Goal: Task Accomplishment & Management: Manage account settings

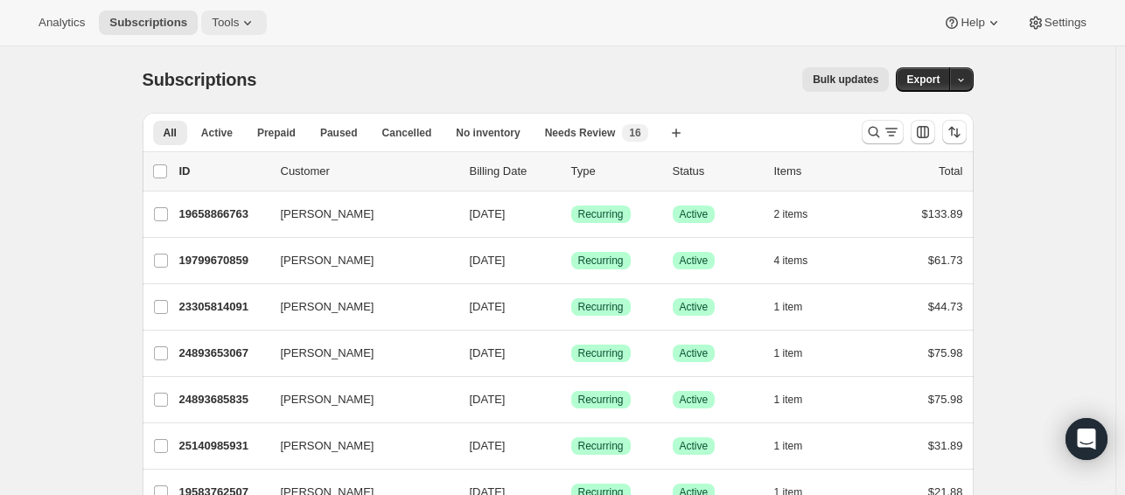
click at [239, 20] on icon at bounding box center [247, 22] width 17 height 17
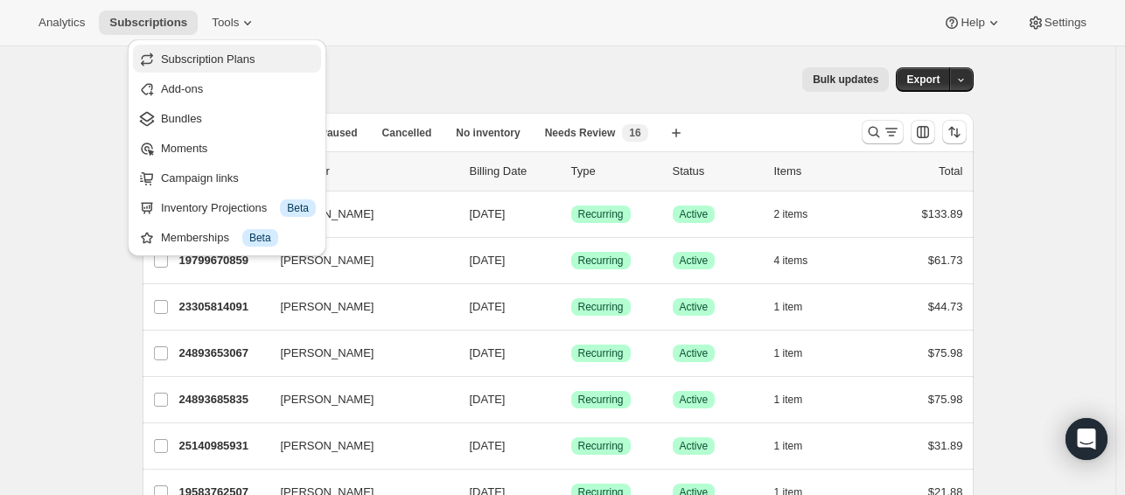
click at [238, 58] on span "Subscription Plans" at bounding box center [208, 58] width 94 height 13
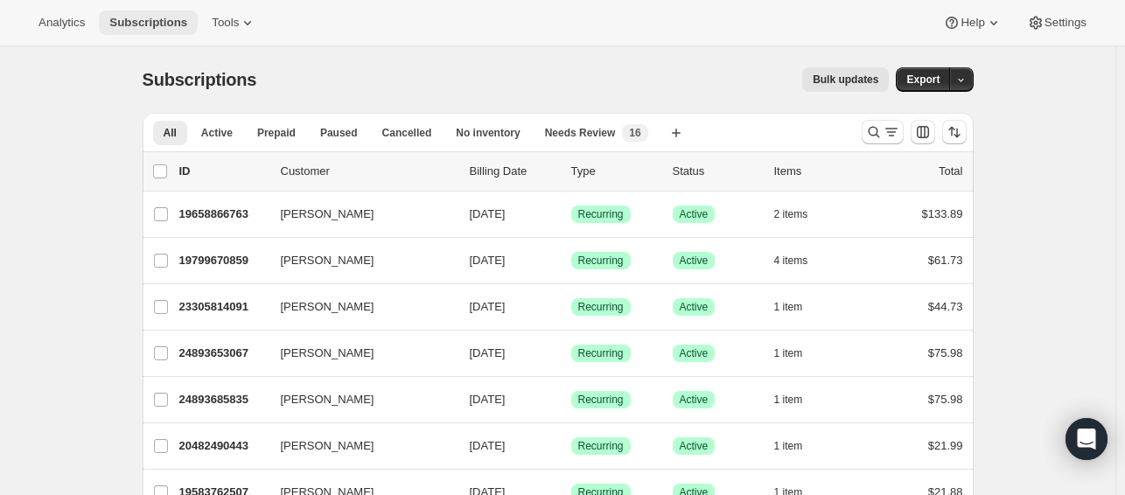
click at [168, 13] on button "Subscriptions" at bounding box center [148, 22] width 99 height 24
click at [220, 17] on span "Tools" at bounding box center [225, 23] width 27 height 14
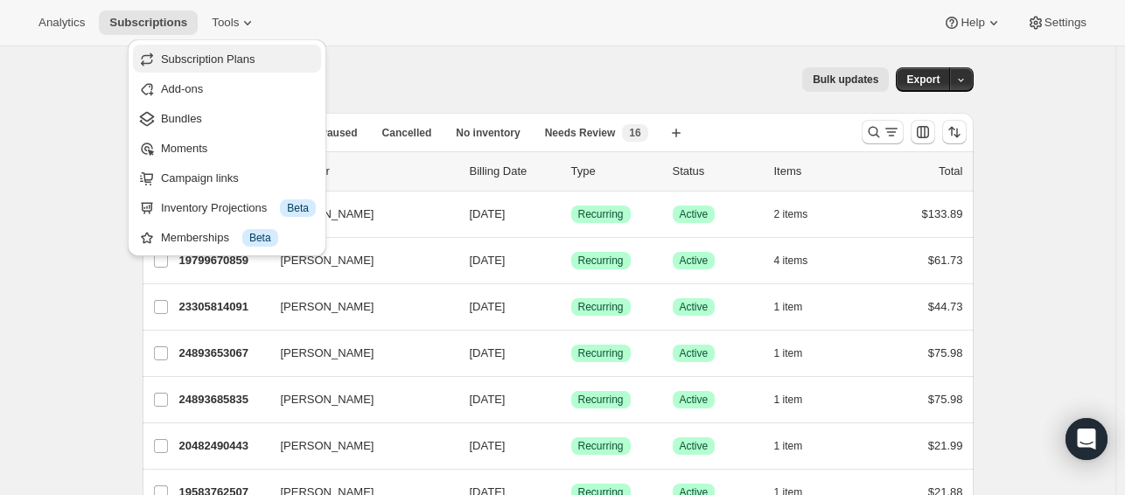
click at [236, 62] on span "Subscription Plans" at bounding box center [208, 58] width 94 height 13
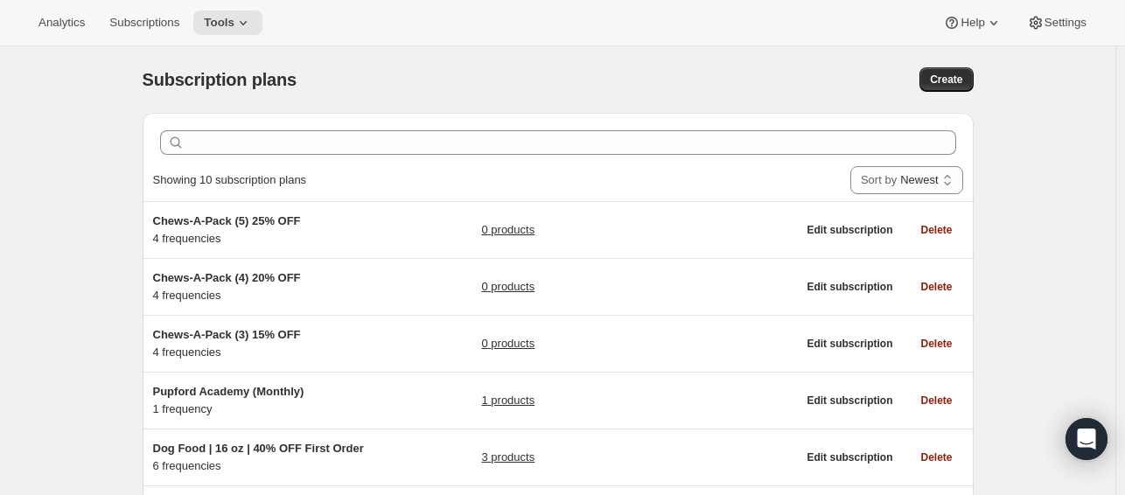
click at [1112, 299] on div "Subscription plans. This page is ready Subscription plans Create Clear Showing …" at bounding box center [558, 476] width 1116 height 860
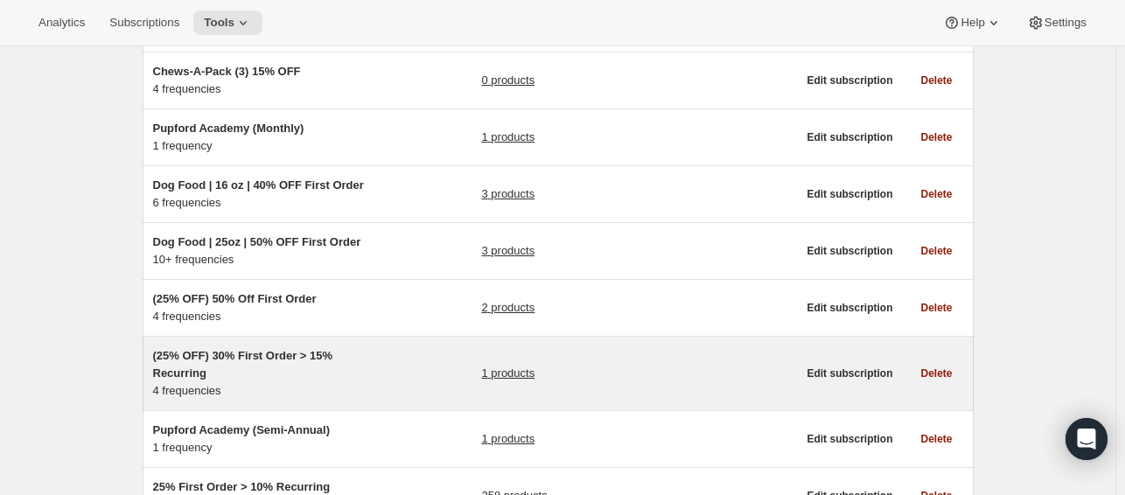
scroll to position [234, 0]
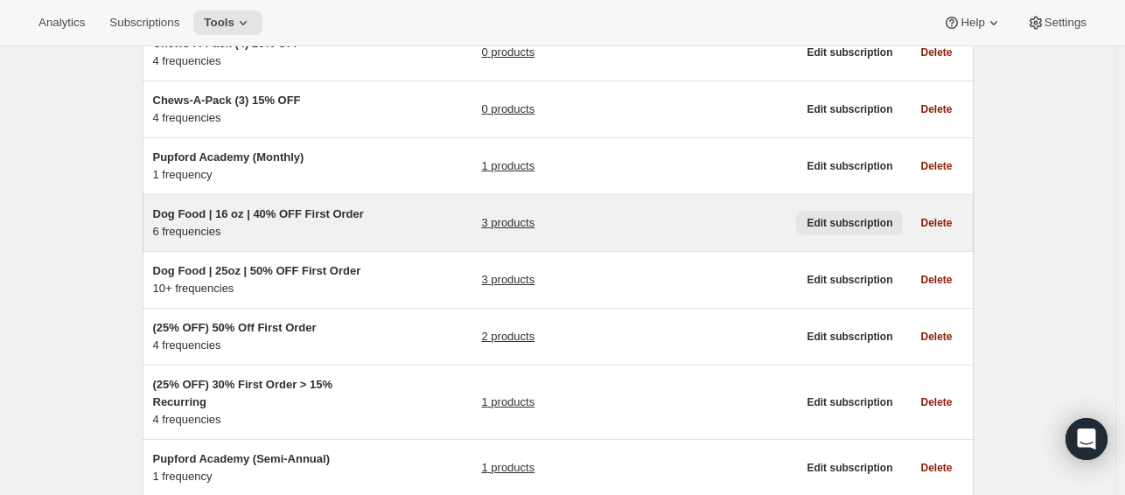
click at [874, 227] on span "Edit subscription" at bounding box center [850, 223] width 86 height 14
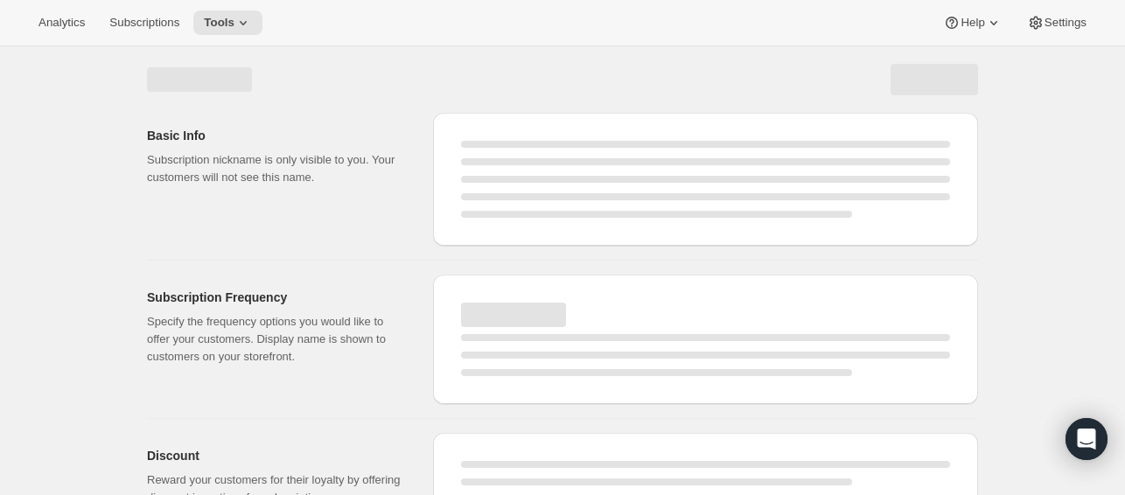
select select "WEEK"
select select "MONTH"
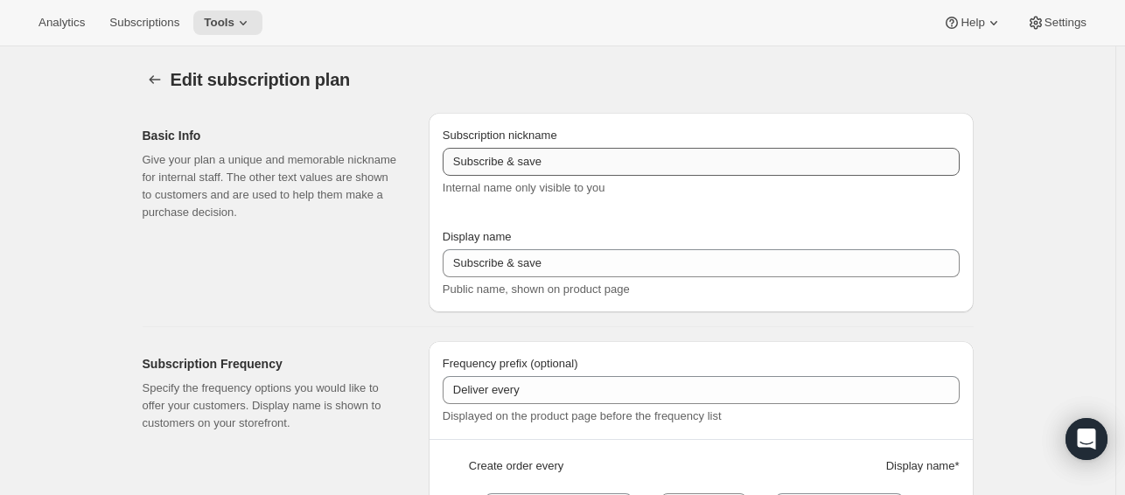
type input "Dog Food | 16 oz | 40% OFF First Order"
type input "1"
type input "1 week"
type input "2"
select select "WEEK"
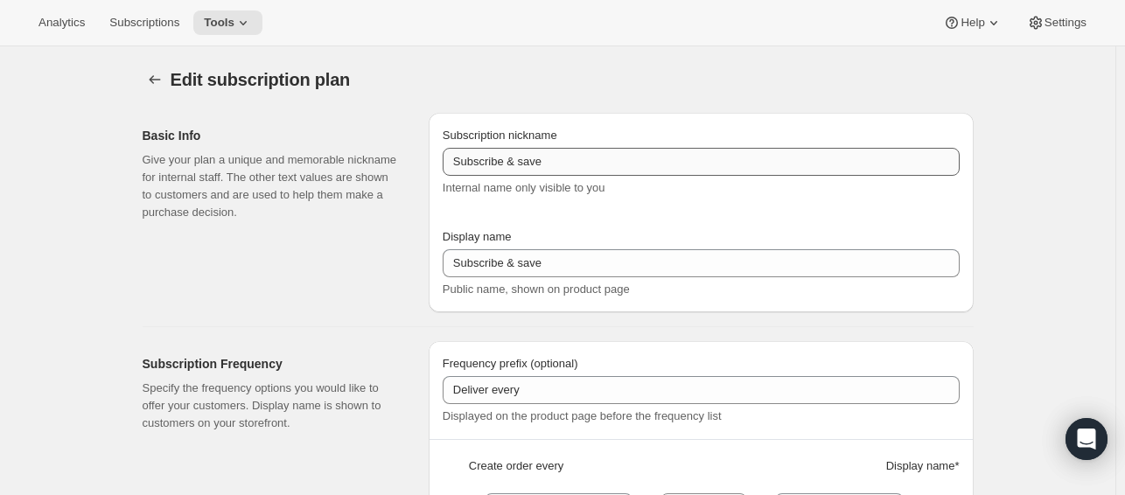
type input "2 weeks"
select select "WEEK"
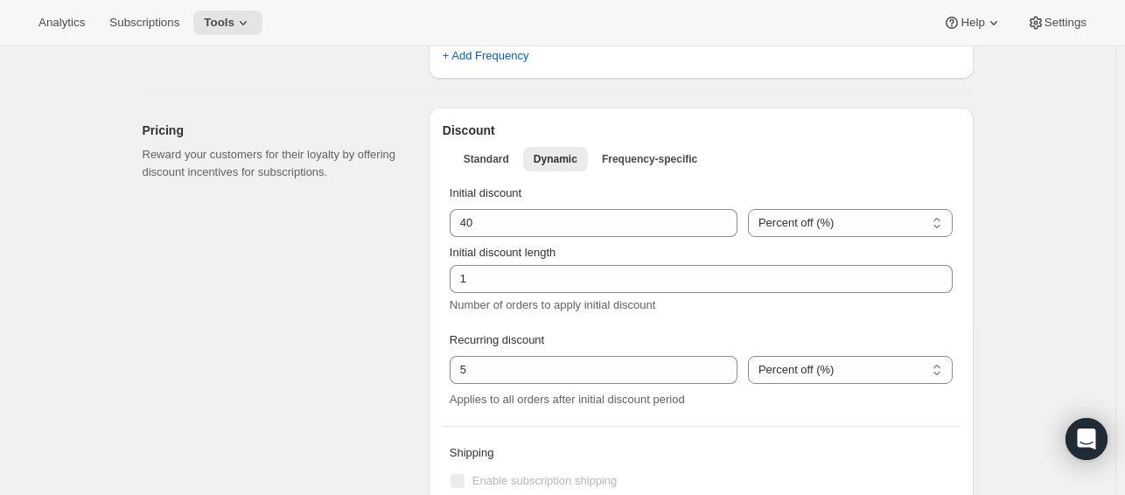
scroll to position [875, 0]
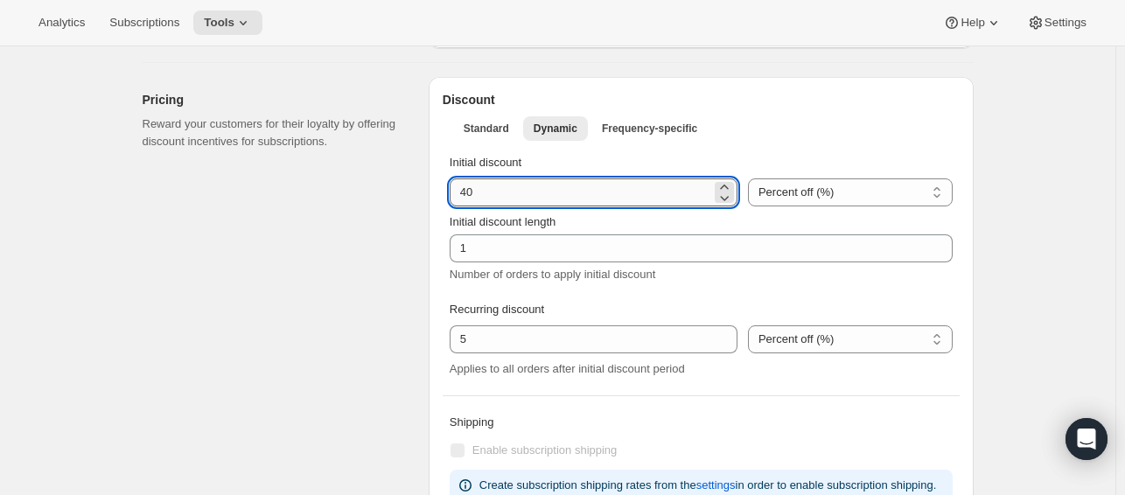
click at [546, 204] on input "integer" at bounding box center [581, 192] width 262 height 28
type input "50"
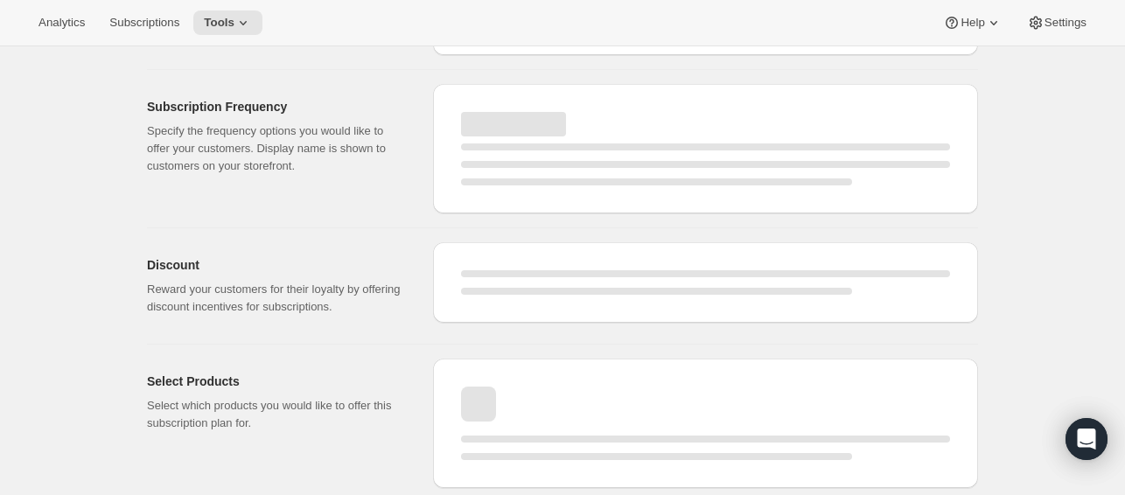
scroll to position [190, 0]
select select "WEEK"
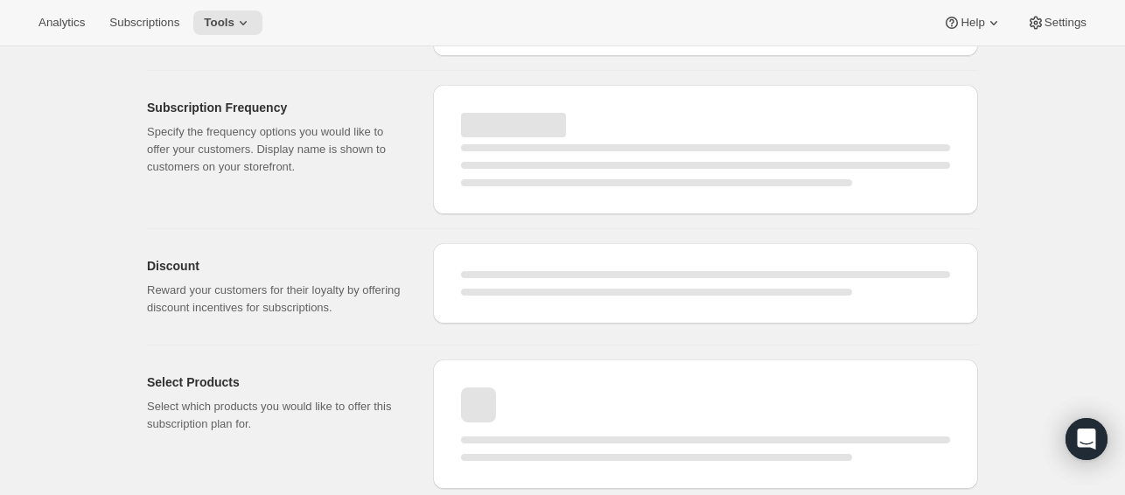
select select "WEEK"
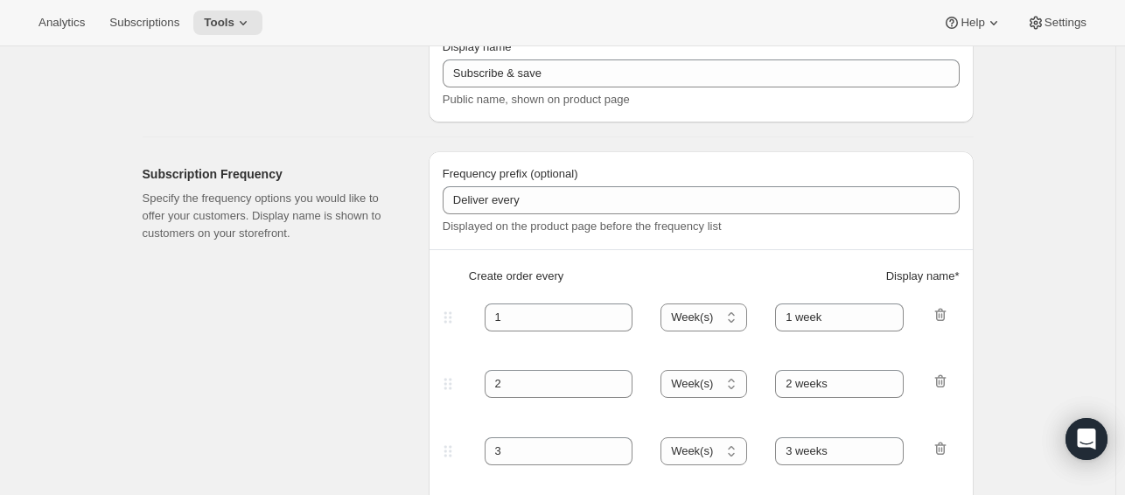
scroll to position [0, 0]
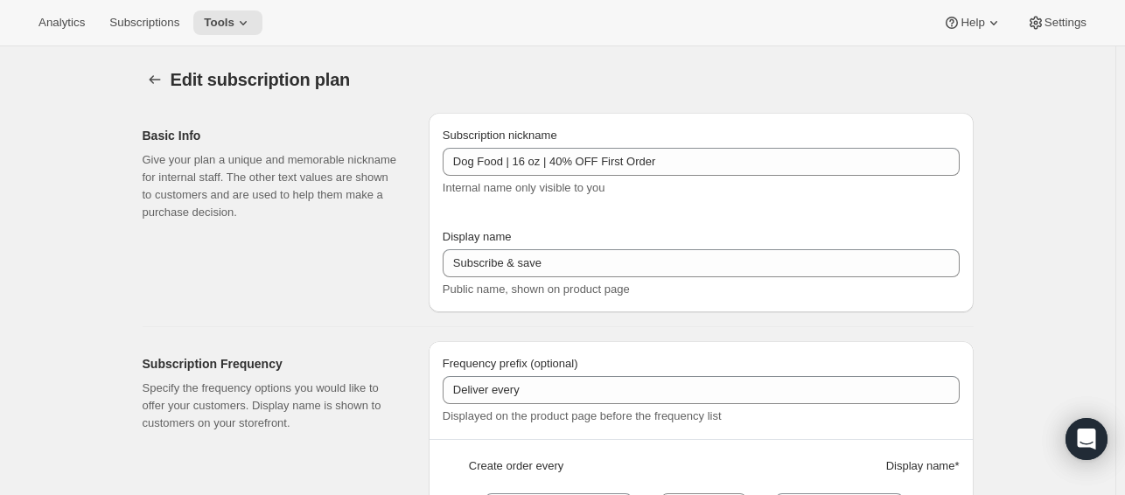
type input "50"
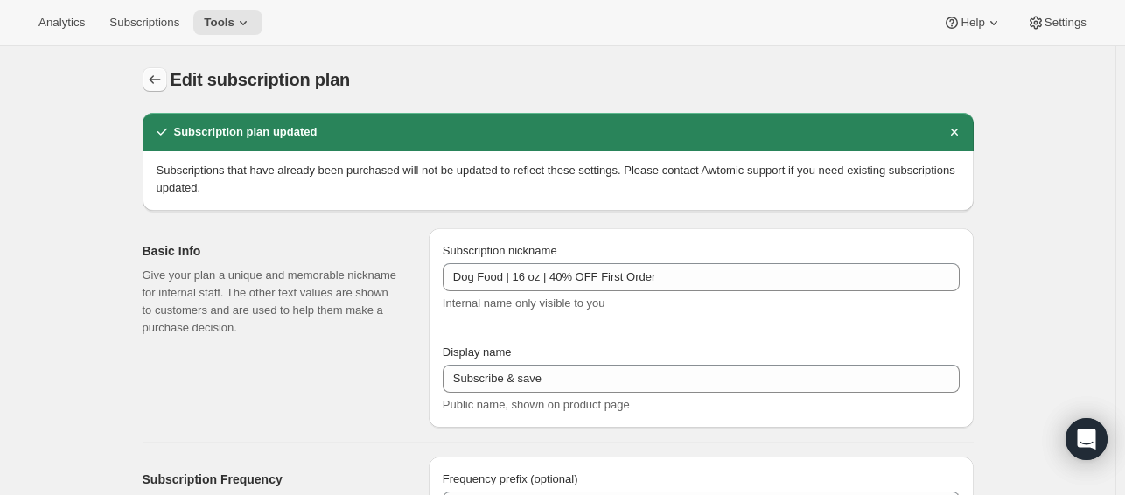
click at [159, 85] on icon "Subscription plans" at bounding box center [154, 79] width 17 height 17
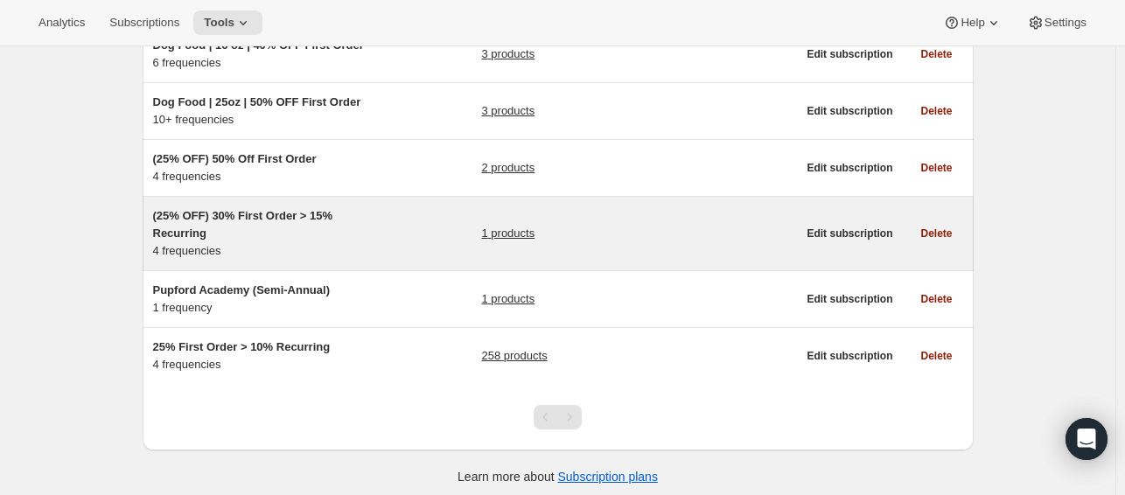
scroll to position [234, 0]
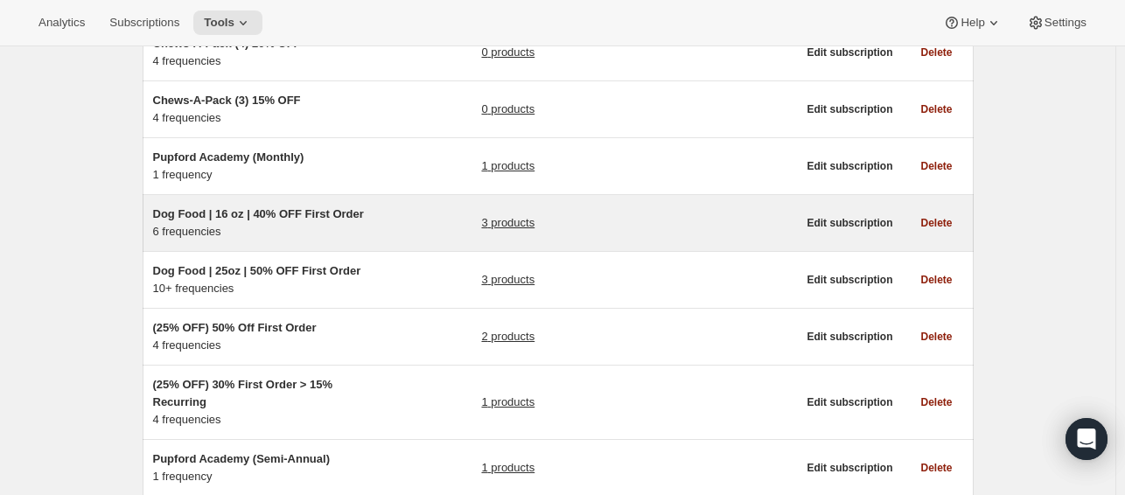
click at [331, 220] on span "Dog Food | 16 oz | 40% OFF First Order" at bounding box center [258, 213] width 211 height 13
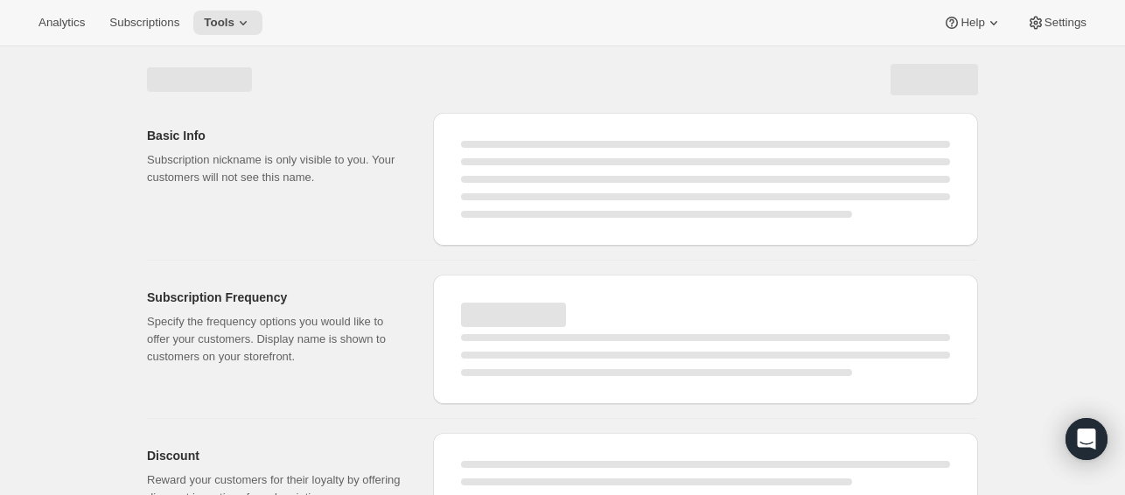
select select "WEEK"
select select "MONTH"
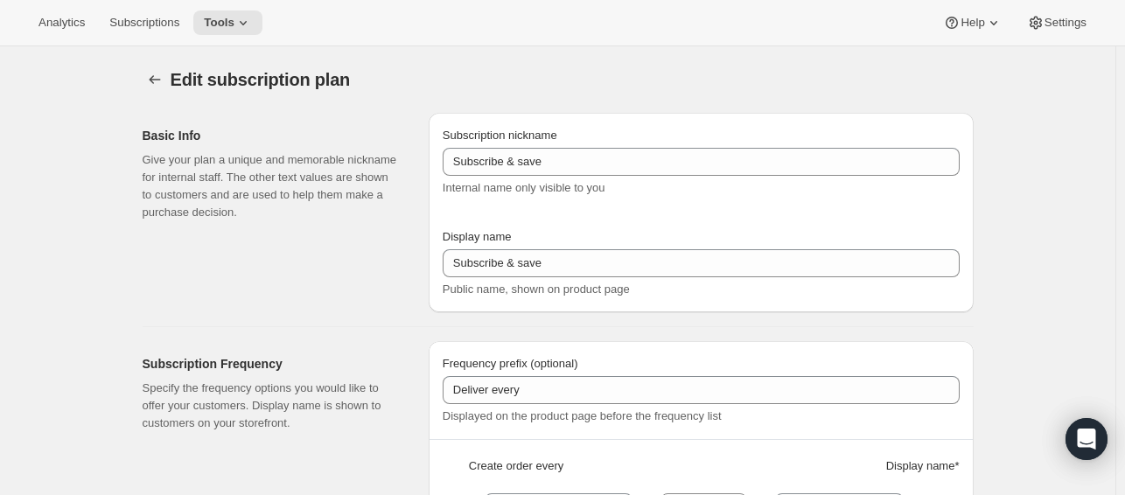
type input "Dog Food | 16 oz | 40% OFF First Order"
type input "1"
type input "1 week"
type input "2"
type input "2 weeks"
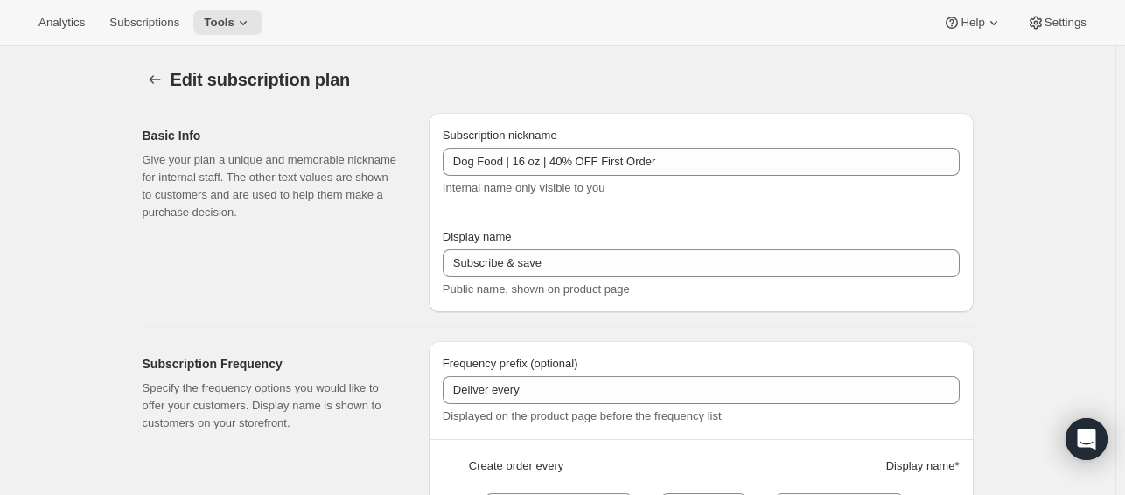
select select "WEEK"
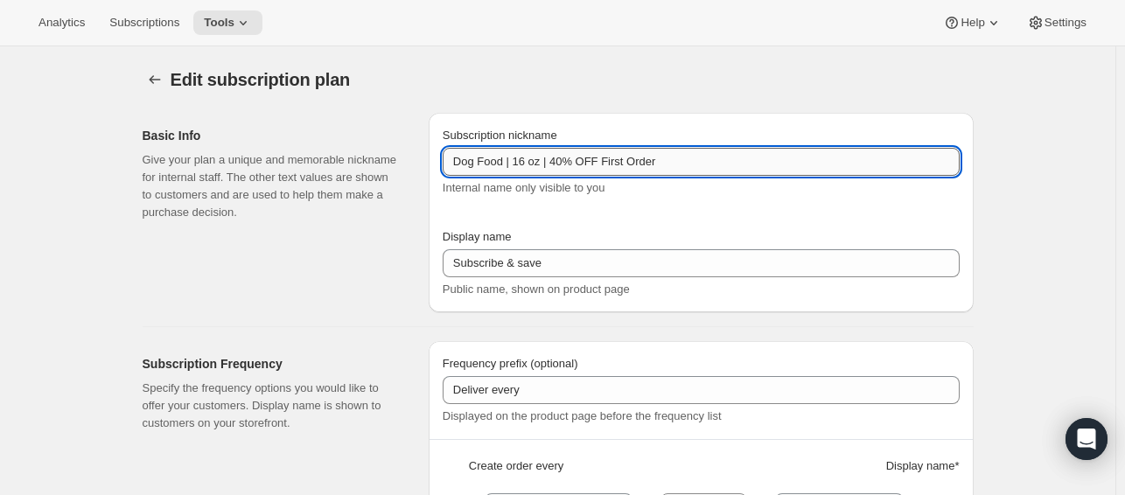
click at [563, 164] on input "Dog Food | 16 oz | 40% OFF First Order" at bounding box center [701, 162] width 517 height 28
type input "Dog Food | 16 oz | 50% OFF First Order"
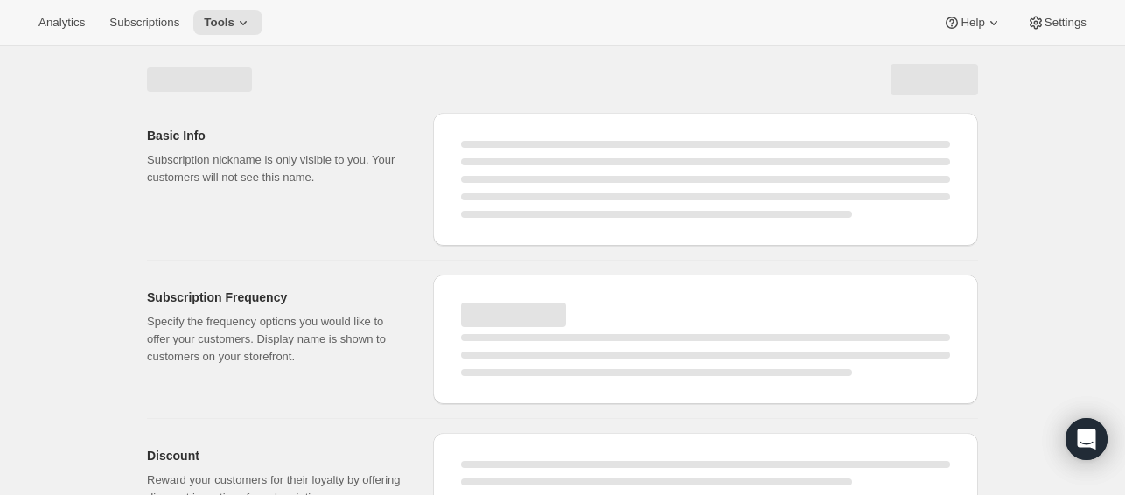
select select "WEEK"
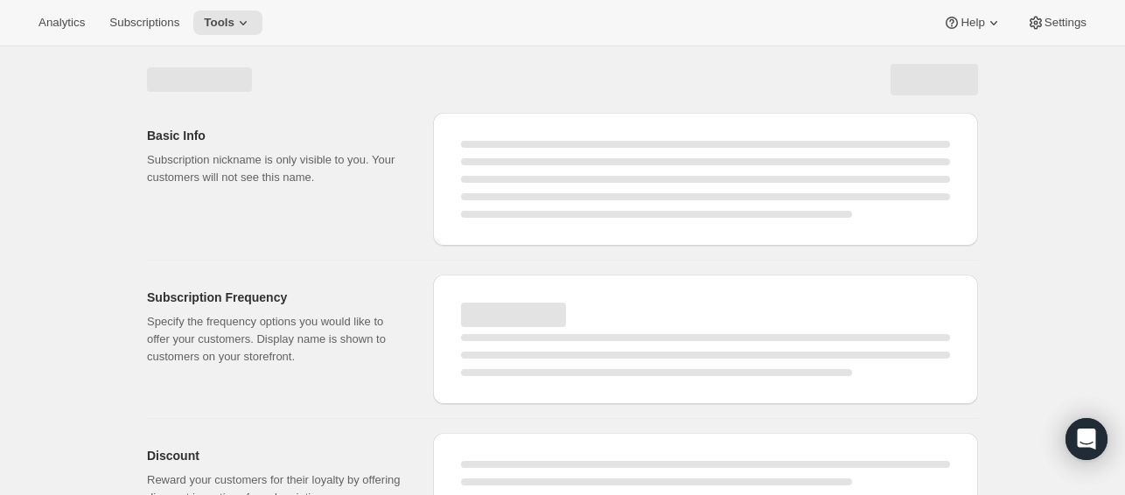
select select "WEEK"
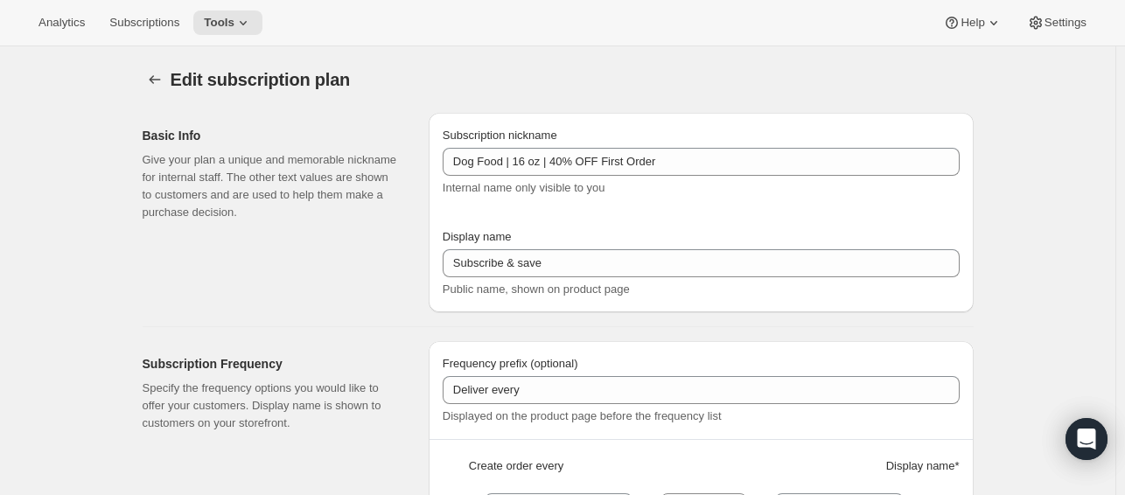
type input "Dog Food | 16 oz | 50% OFF First Order"
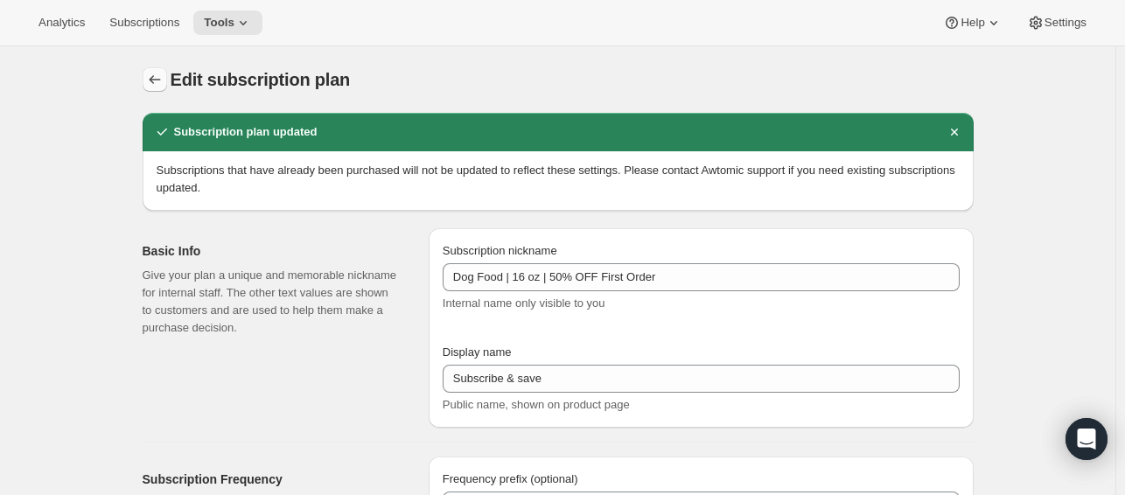
click at [164, 79] on icon "Subscription plans" at bounding box center [154, 79] width 17 height 17
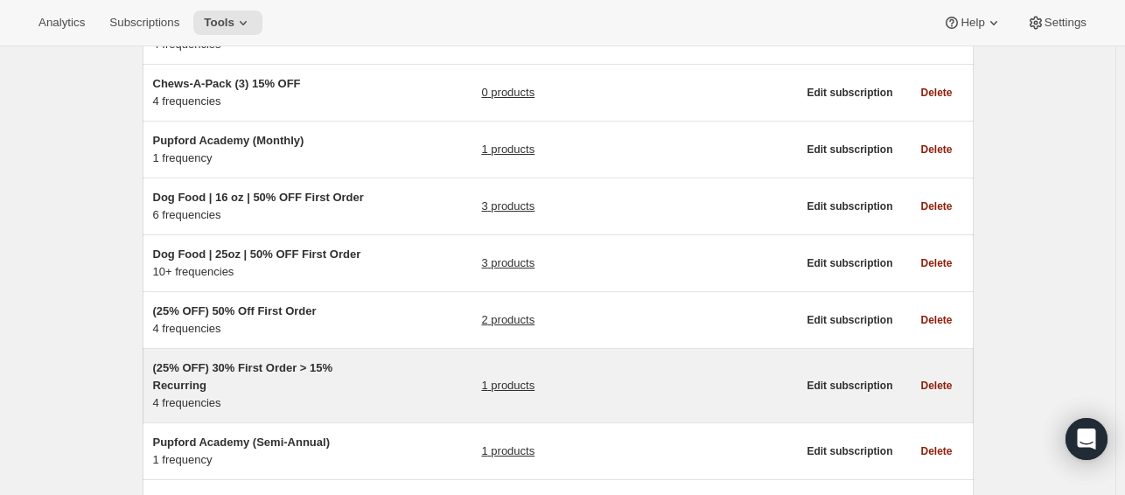
scroll to position [409, 0]
